Goal: Find specific page/section: Find specific page/section

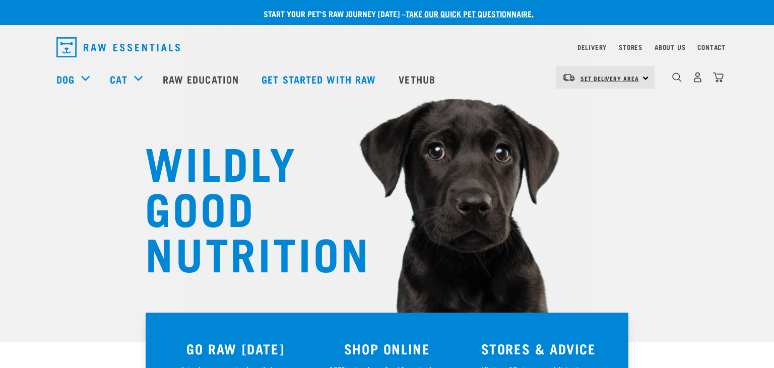
click at [610, 79] on span "Set Delivery Area" at bounding box center [609, 79] width 58 height 4
click at [578, 126] on link "[GEOGRAPHIC_DATA]" at bounding box center [604, 128] width 97 height 22
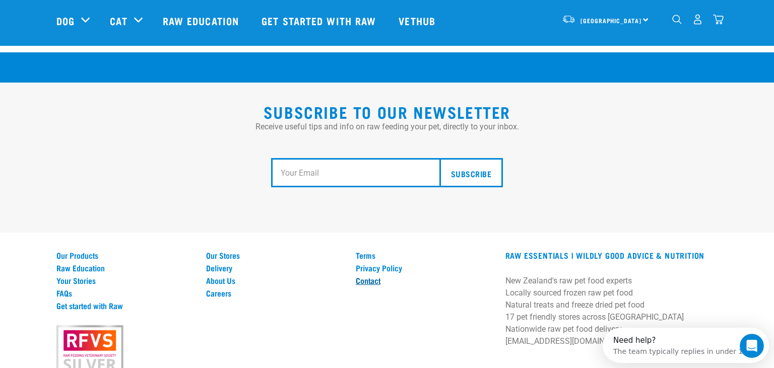
click at [372, 276] on link "Contact" at bounding box center [425, 280] width 138 height 9
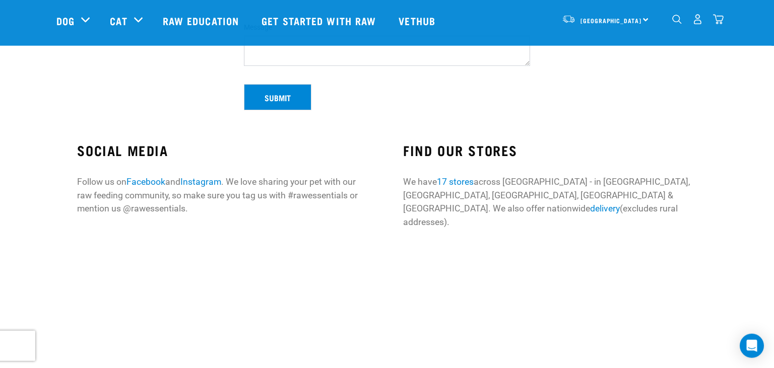
scroll to position [266, 0]
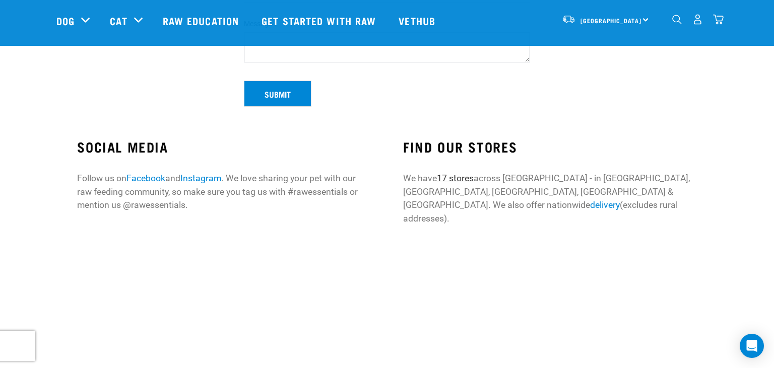
click at [450, 176] on link "17 stores" at bounding box center [455, 178] width 37 height 10
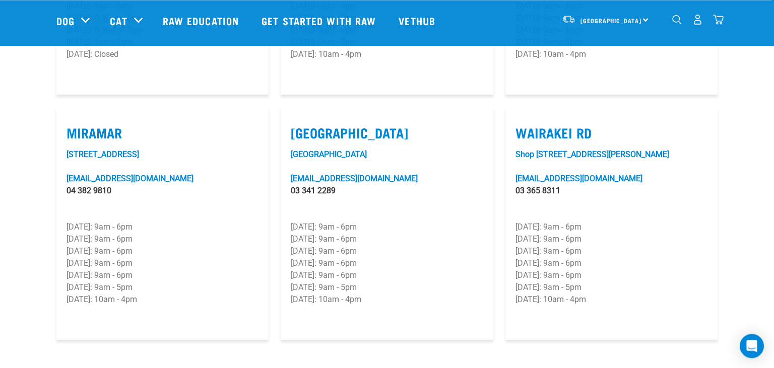
scroll to position [1489, 0]
